Goal: Information Seeking & Learning: Learn about a topic

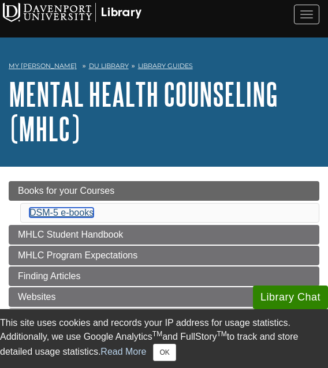
click at [84, 210] on link "DSM-5 e-books" at bounding box center [61, 213] width 64 height 10
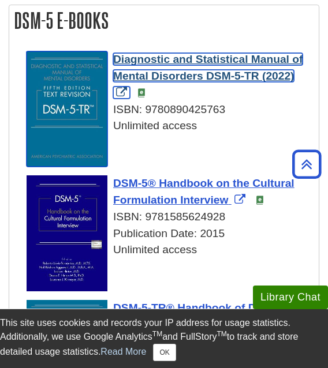
click at [260, 56] on span "Diagnostic and Statistical Manual of Mental Disorders DSM-5-TR (2022)" at bounding box center [207, 67] width 189 height 29
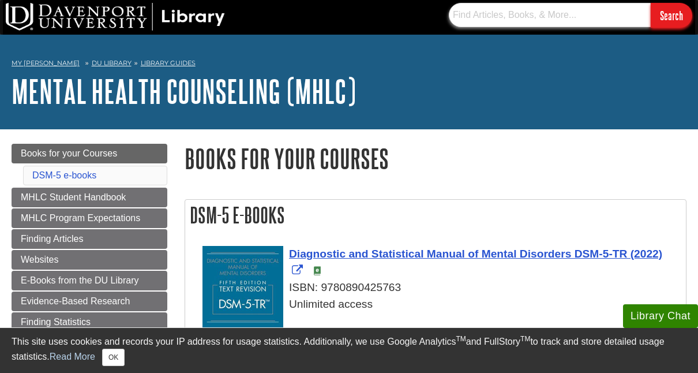
click at [517, 9] on input "text" at bounding box center [550, 15] width 202 height 24
type input "c"
type input "latinx and depression"
click at [651, 3] on input "Search" at bounding box center [672, 15] width 42 height 25
